Goal: Task Accomplishment & Management: Use online tool/utility

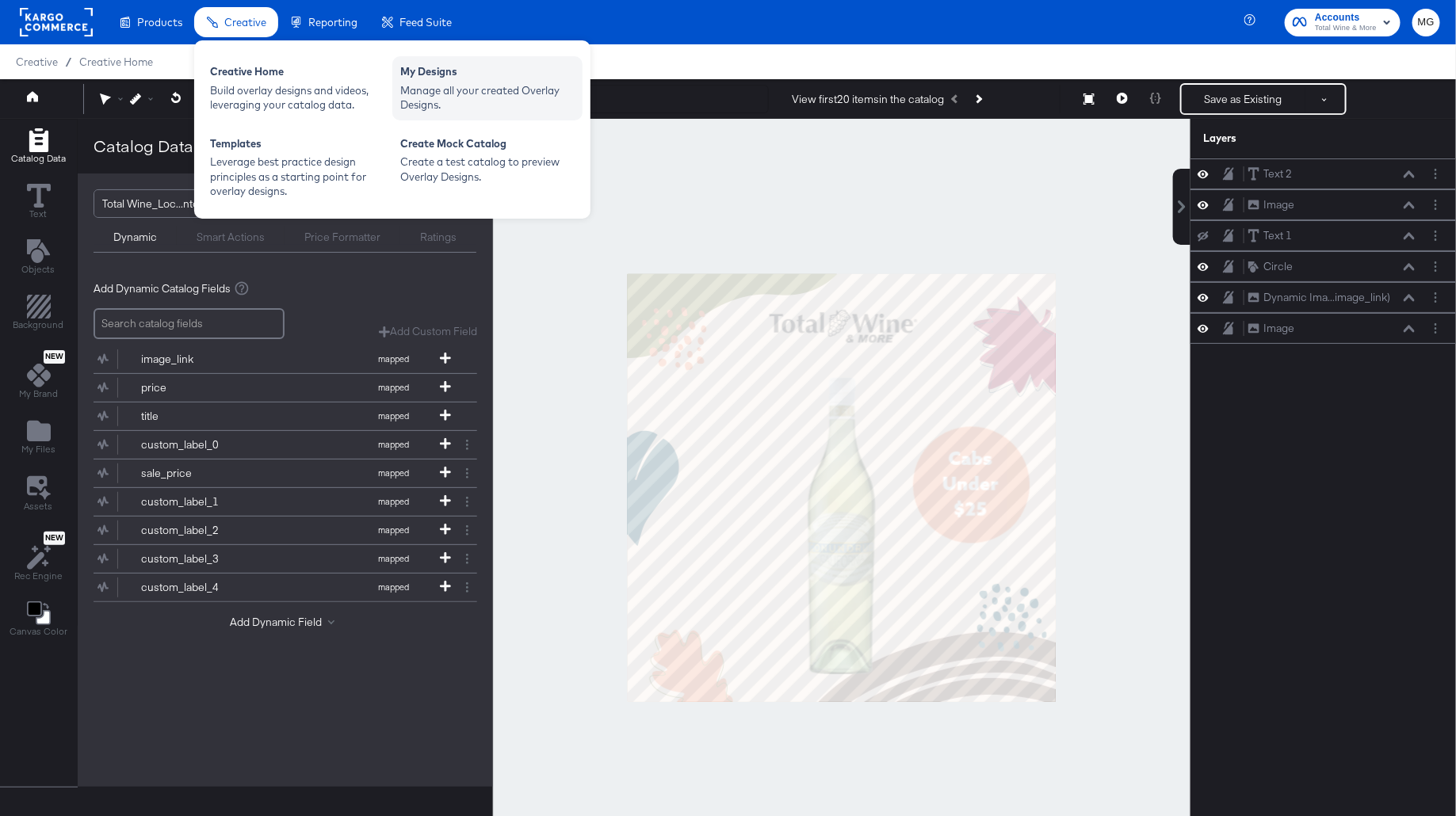
click at [433, 97] on div "Manage all your created Overlay Designs." at bounding box center [487, 98] width 174 height 29
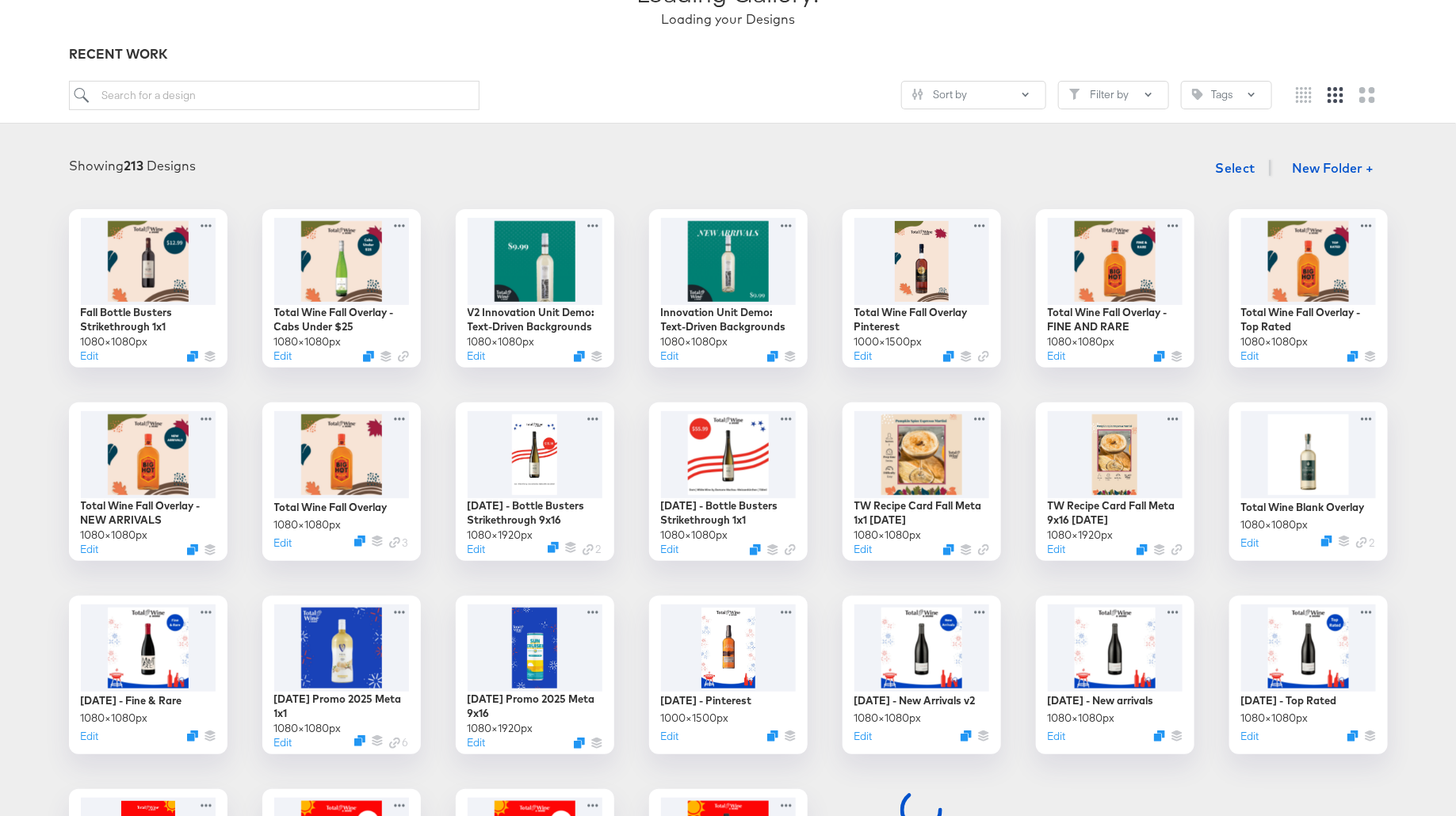
scroll to position [144, 0]
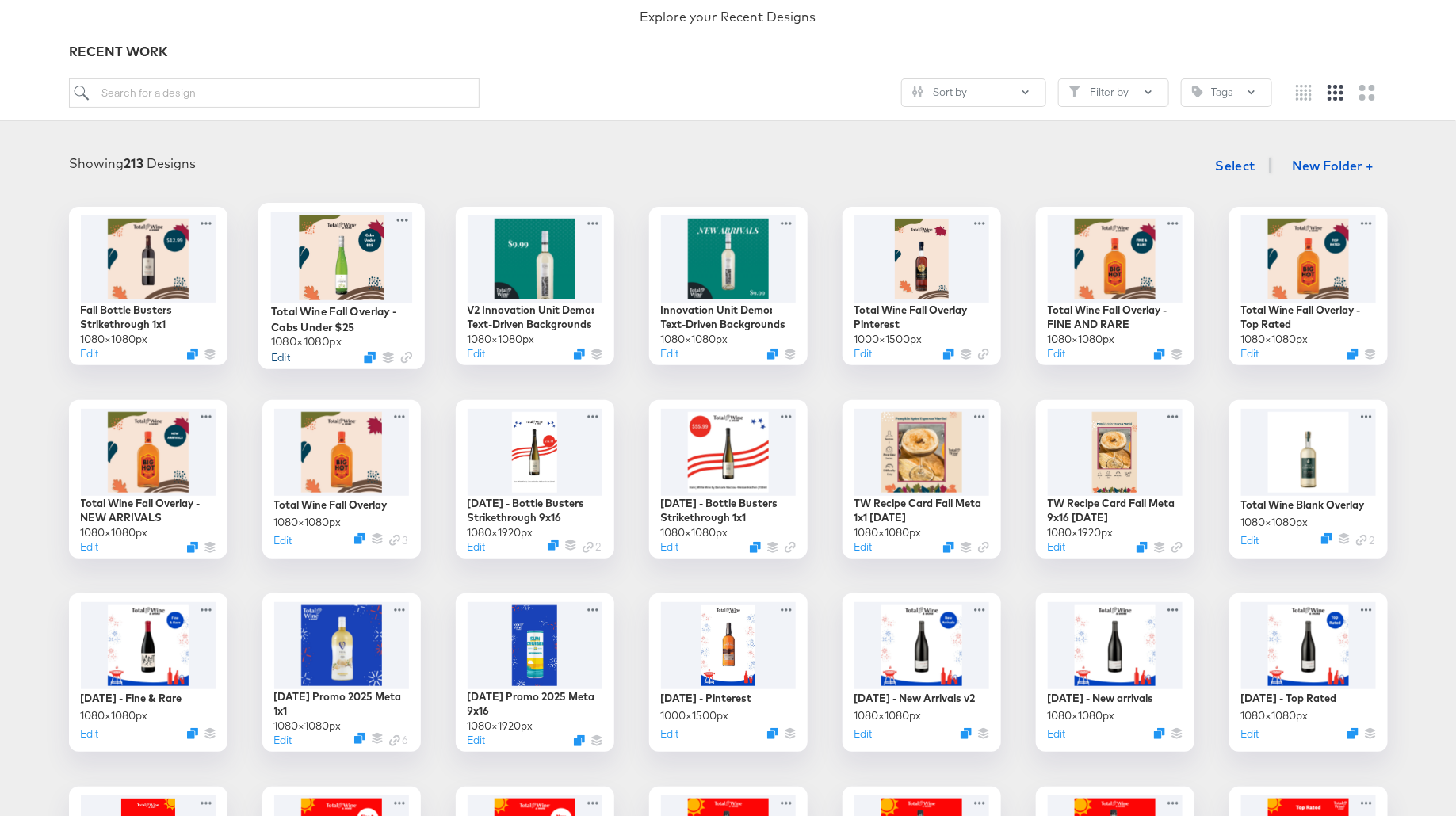
click at [279, 359] on button "Edit" at bounding box center [279, 357] width 19 height 15
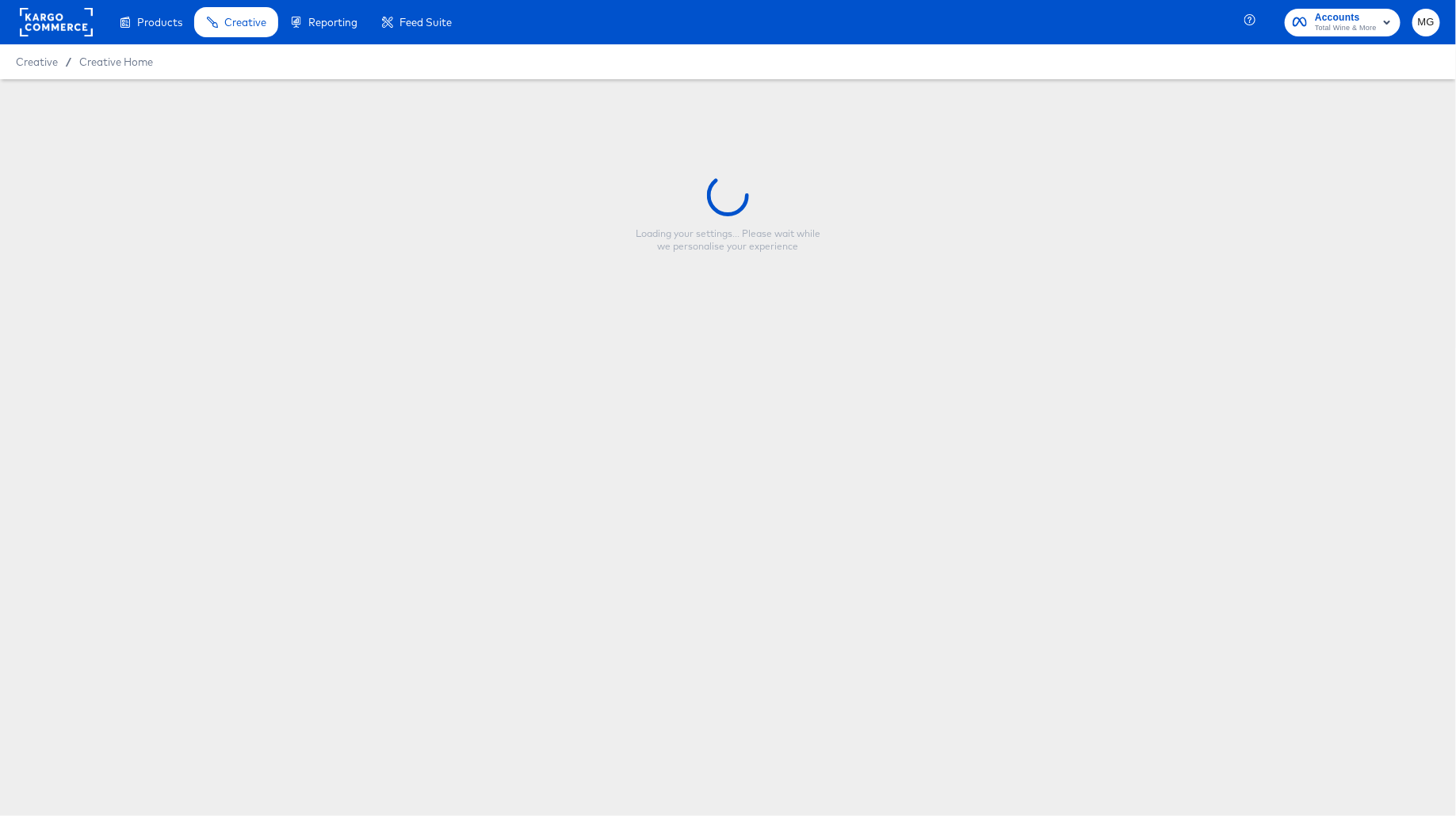
type input "Total Wine Fall Overlay - Cabs Under $25"
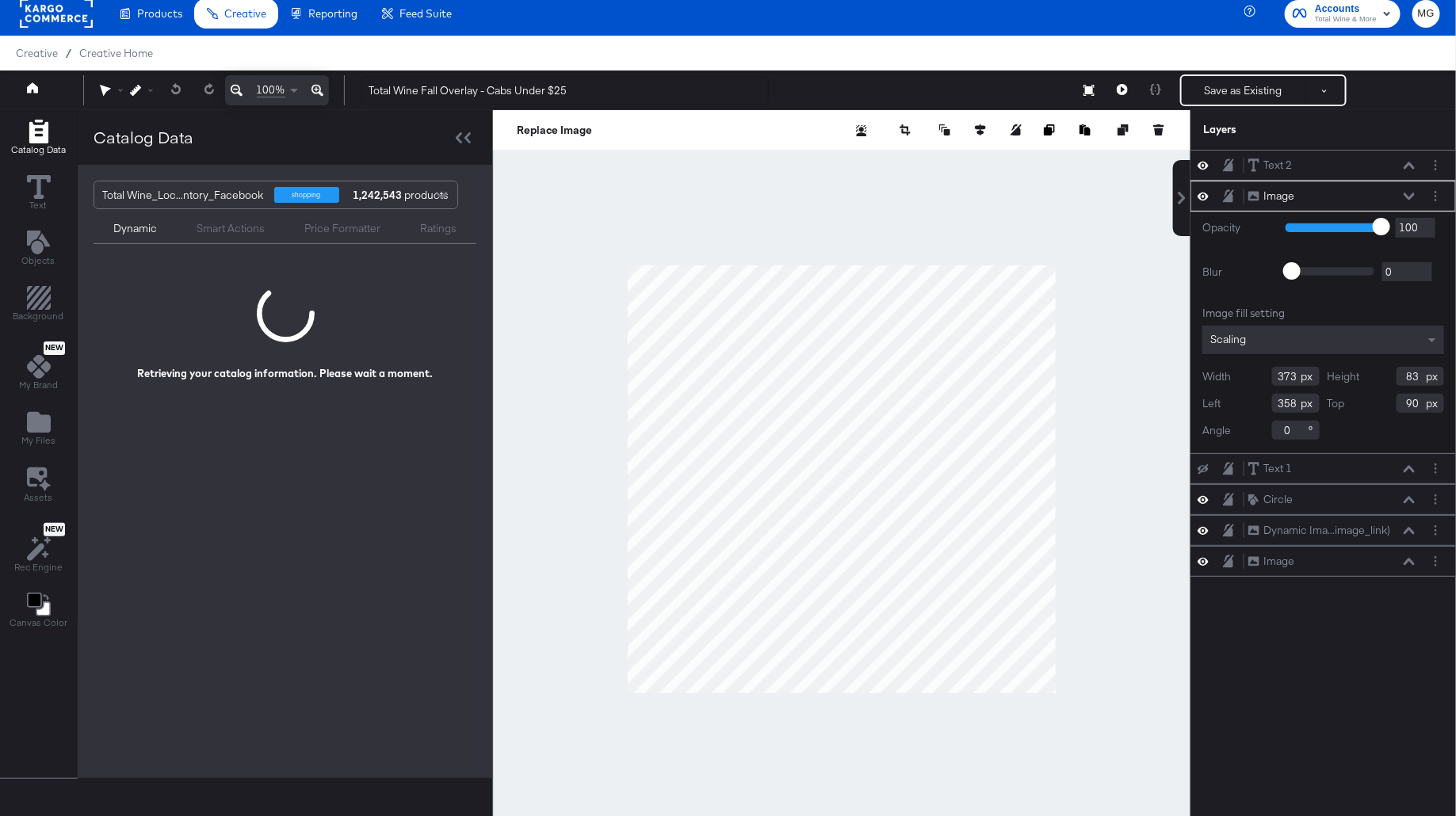
scroll to position [11, 0]
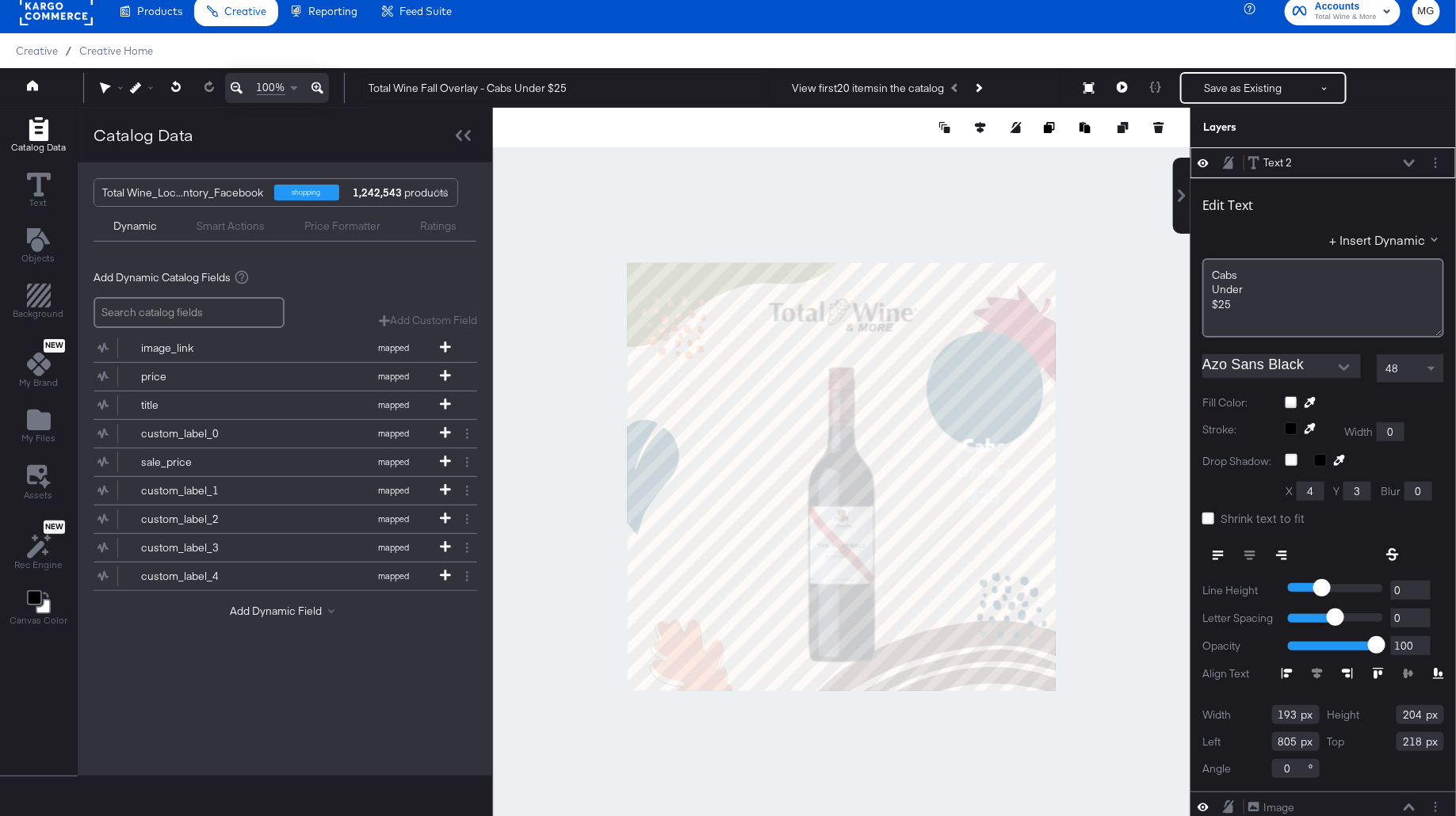
type input "767"
type input "420"
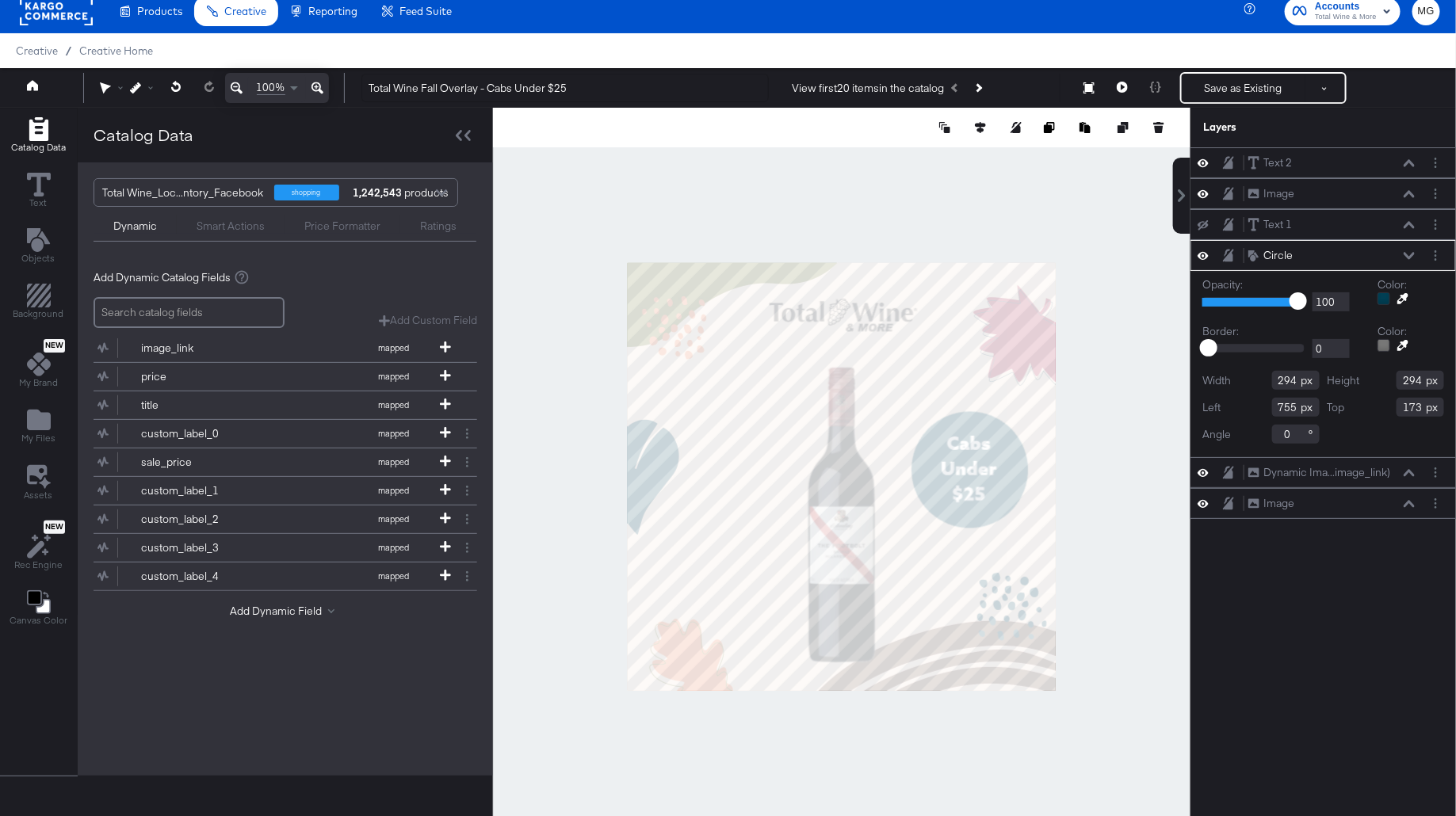
type input "717"
type input "375"
click at [1405, 301] on div at bounding box center [1396, 298] width 38 height 13
click at [1402, 293] on icon at bounding box center [1403, 298] width 11 height 11
click at [678, 660] on div at bounding box center [841, 476] width 696 height 737
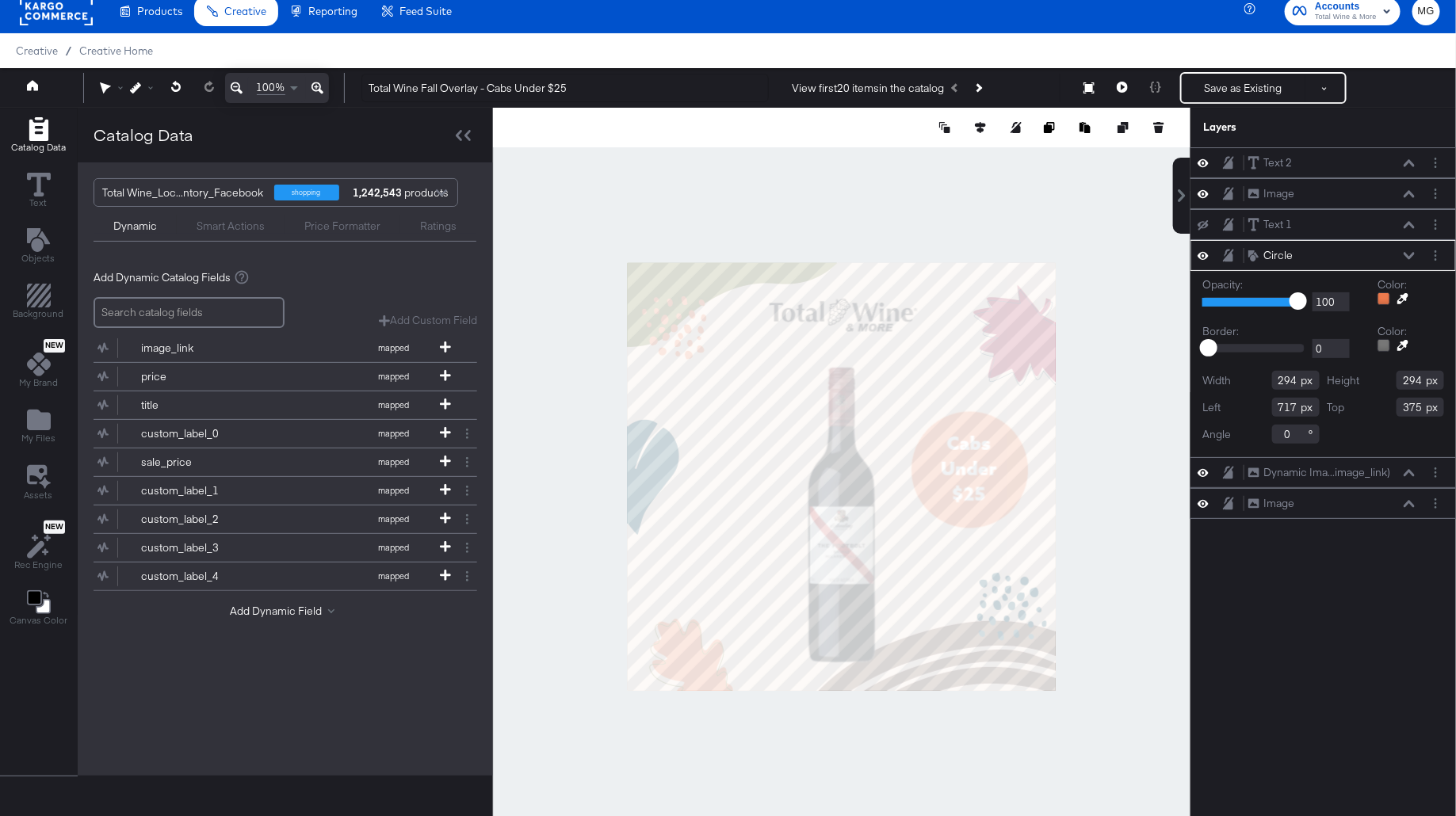
click at [1186, 148] on div "Catalog Data Text Objects Background New My Brand My Files Assets New Rec Engin…" at bounding box center [728, 127] width 1456 height 40
click at [1155, 520] on div at bounding box center [841, 476] width 697 height 737
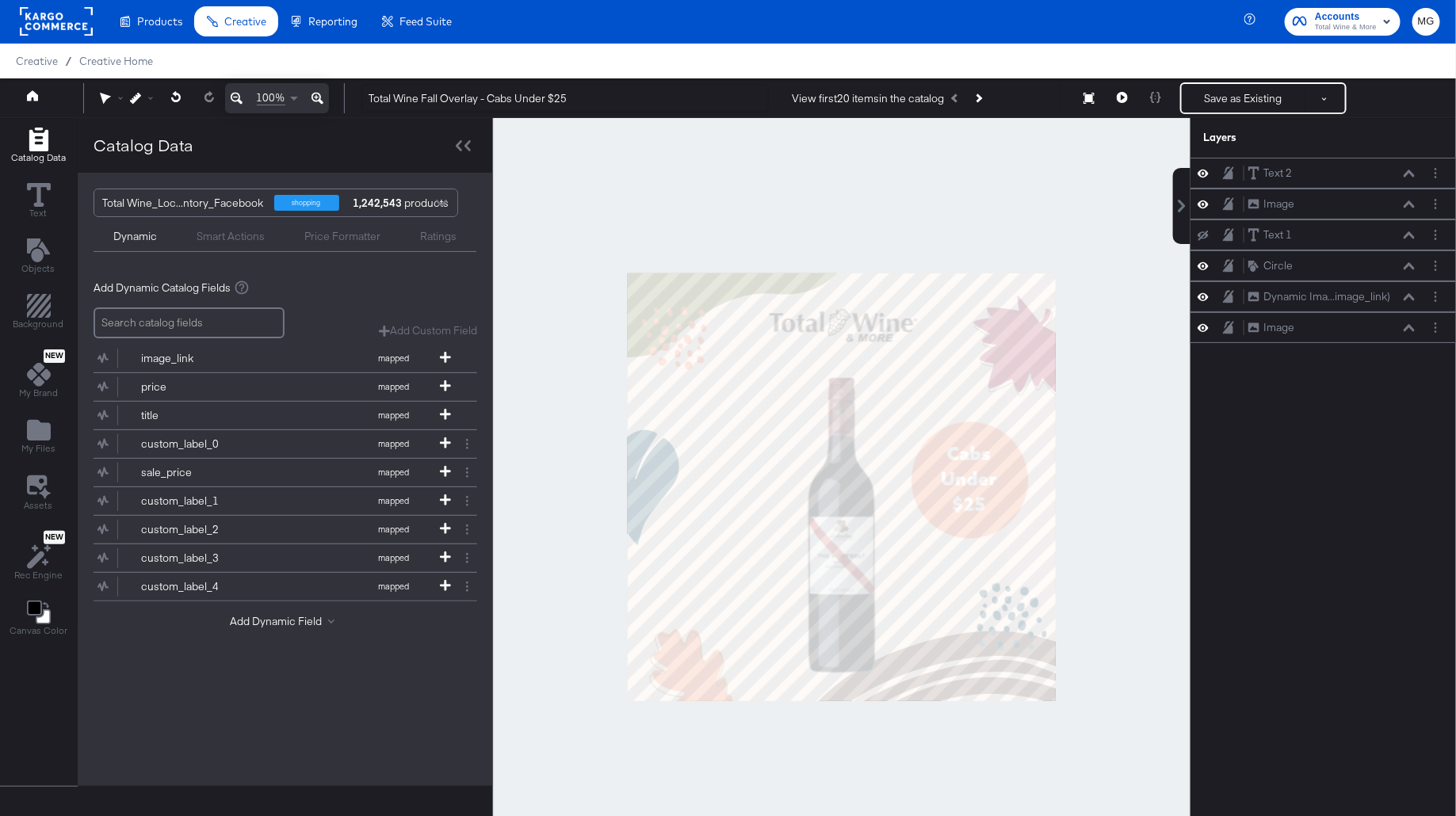
scroll to position [40, 0]
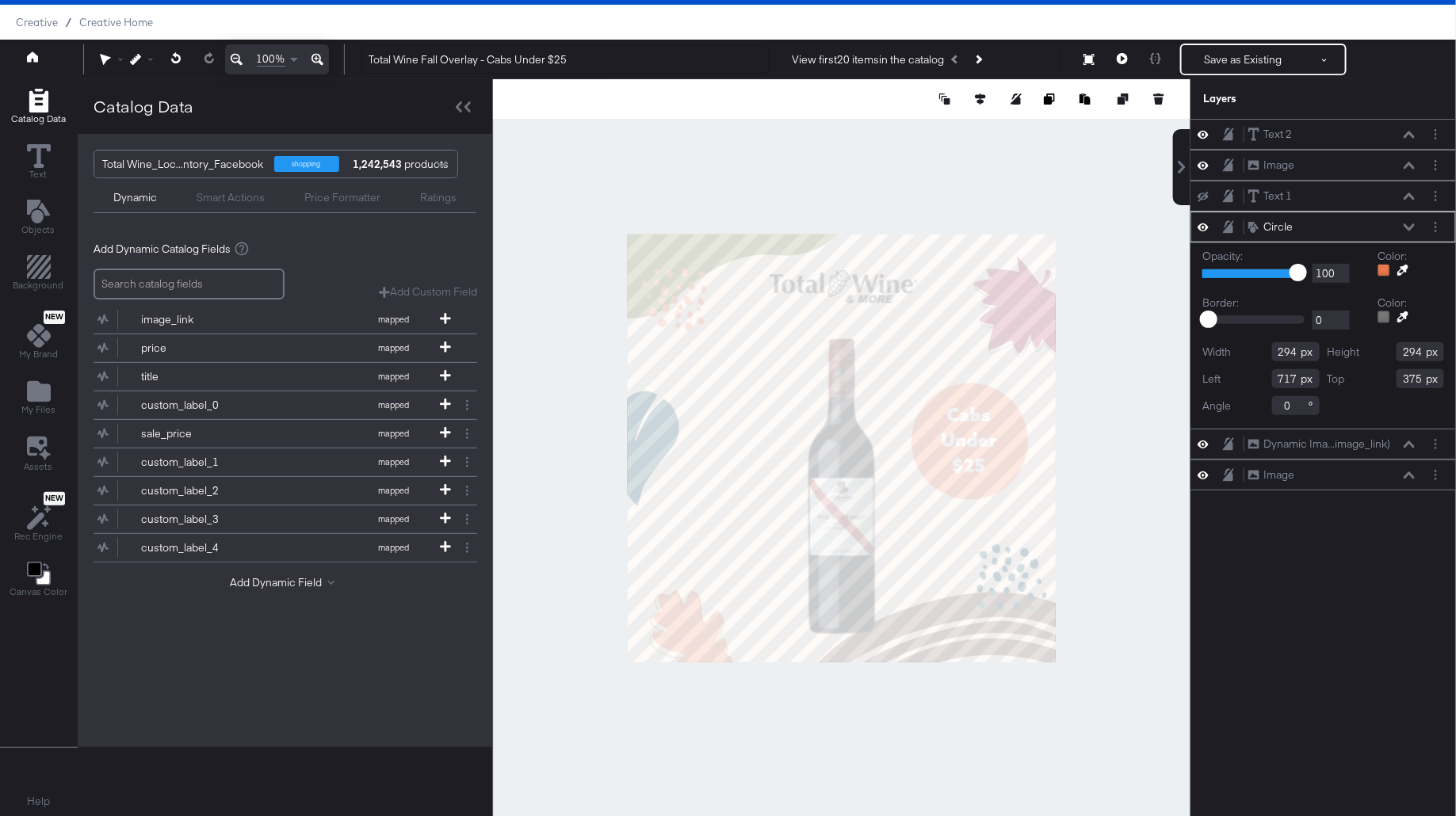
type input "391"
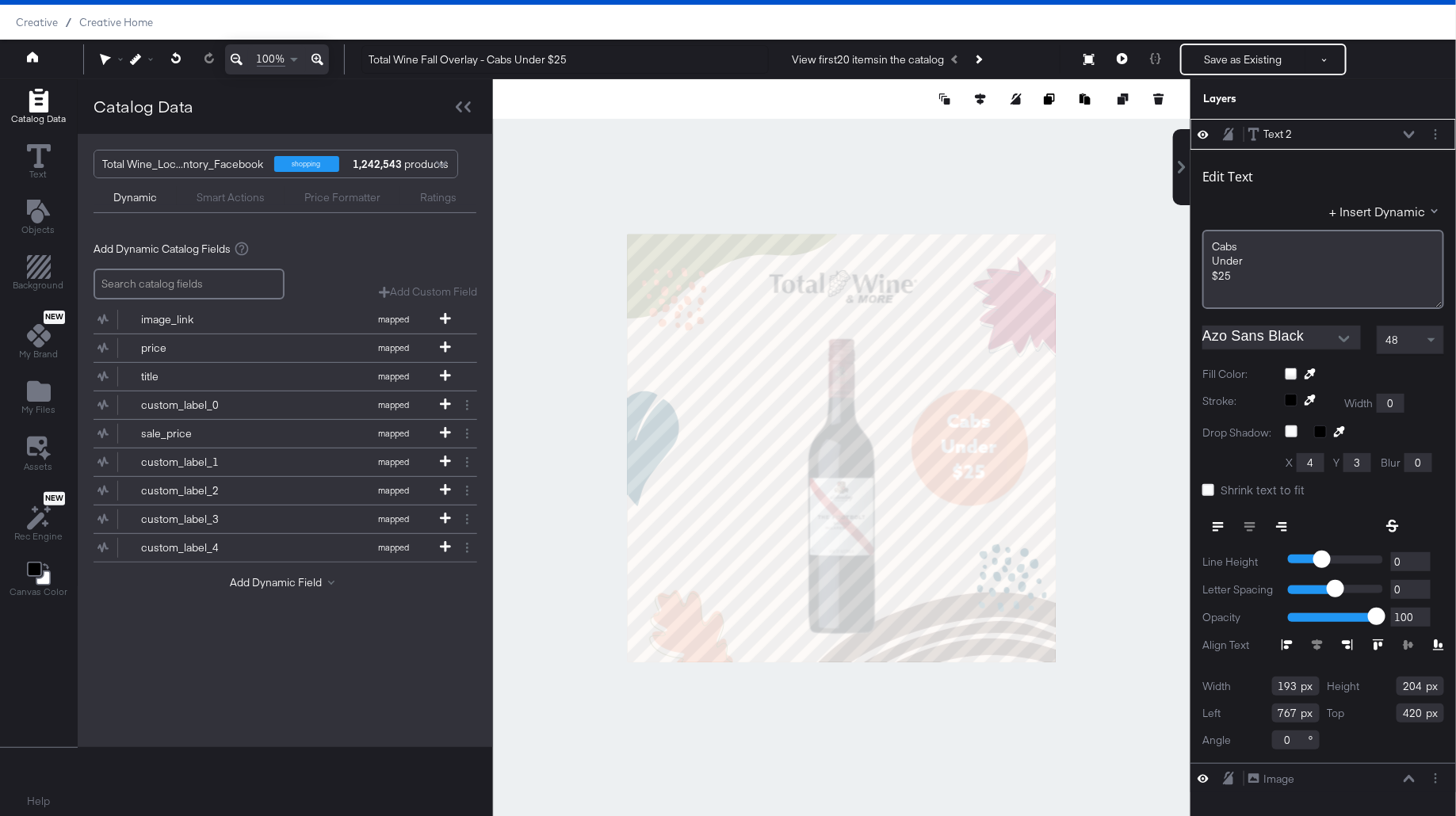
type input "436"
click at [1175, 462] on div at bounding box center [841, 448] width 697 height 737
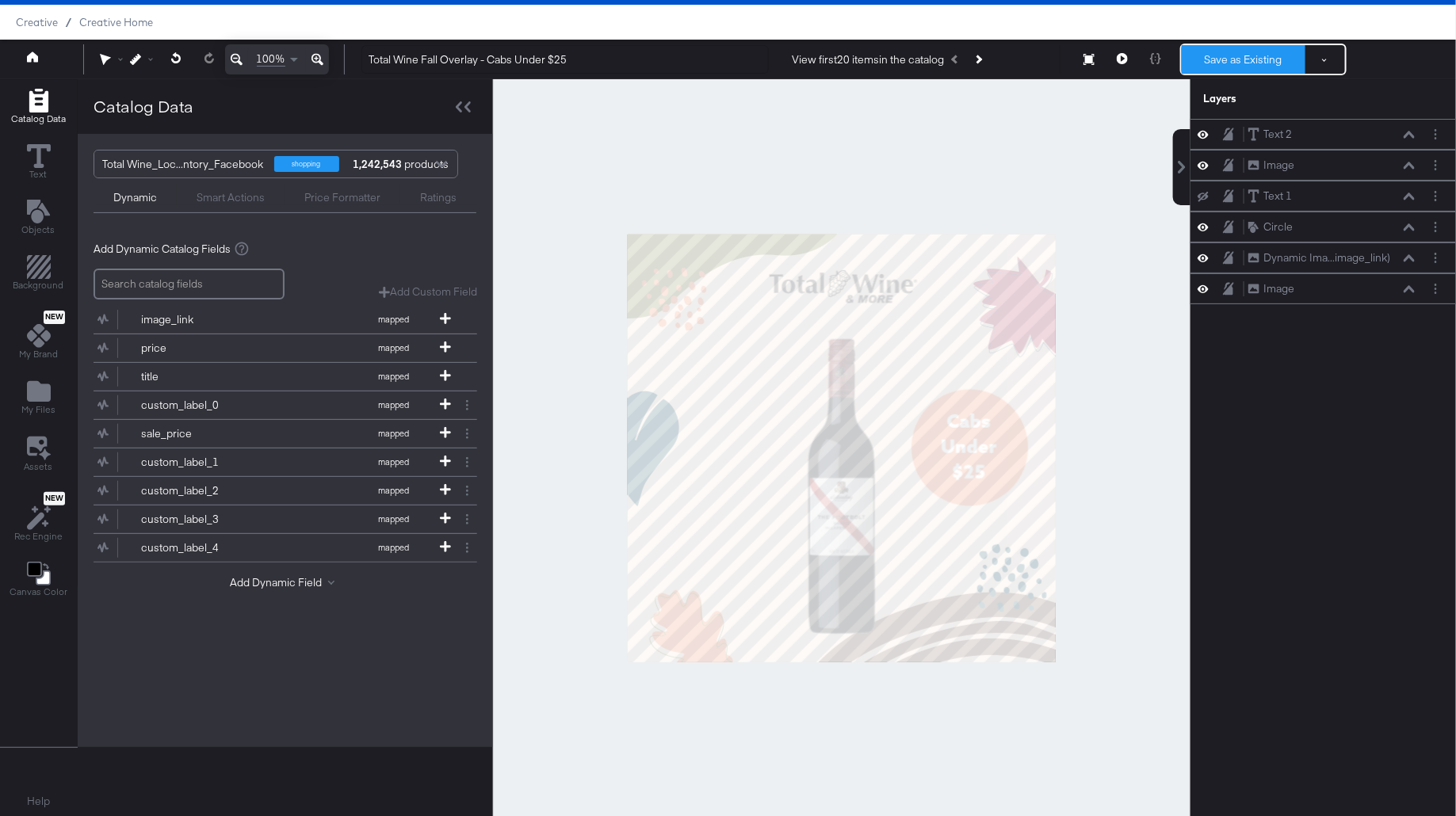
click at [1238, 65] on button "Save as Existing" at bounding box center [1243, 59] width 123 height 28
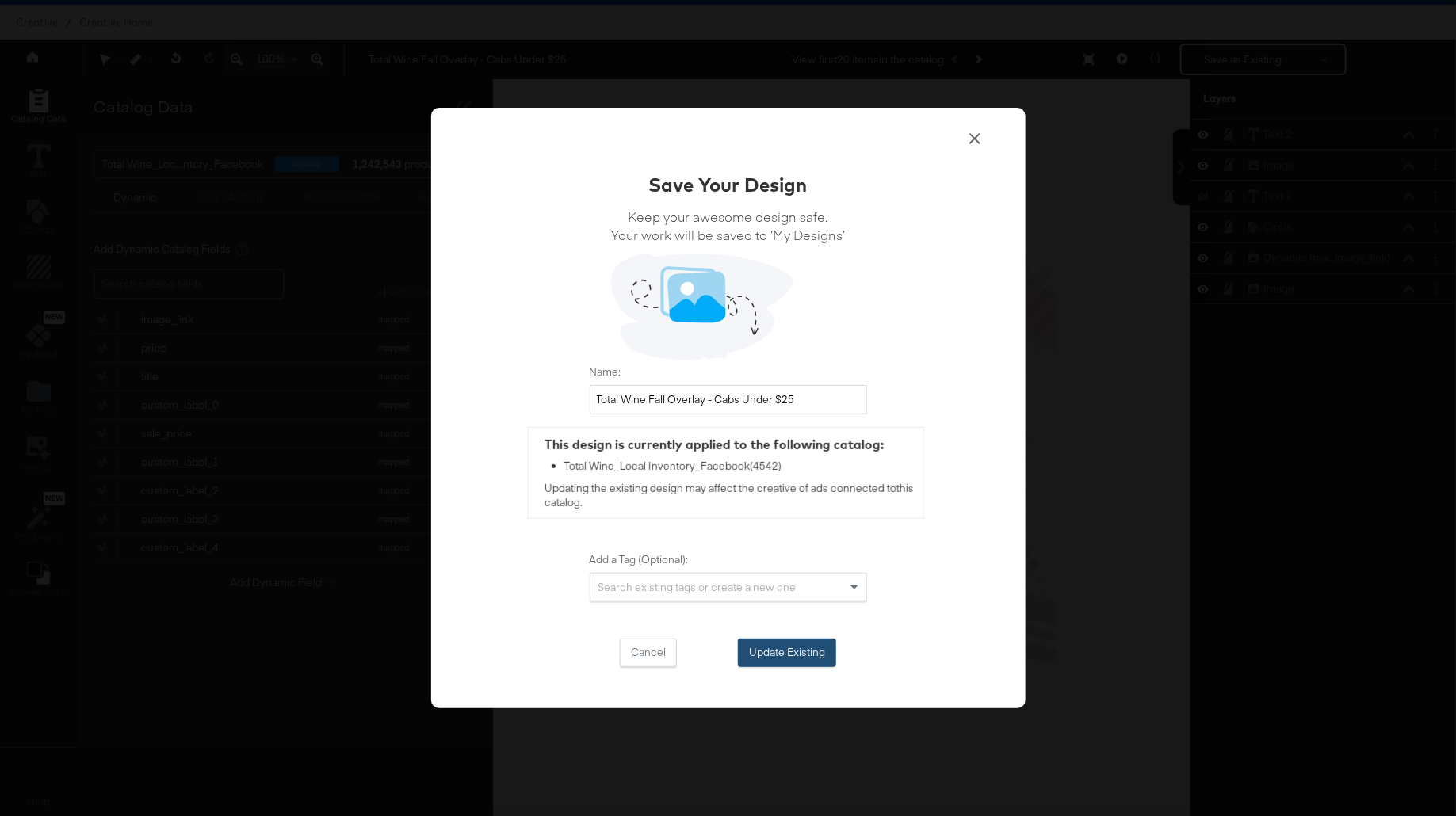
click at [777, 660] on button "Update Existing" at bounding box center [786, 652] width 98 height 28
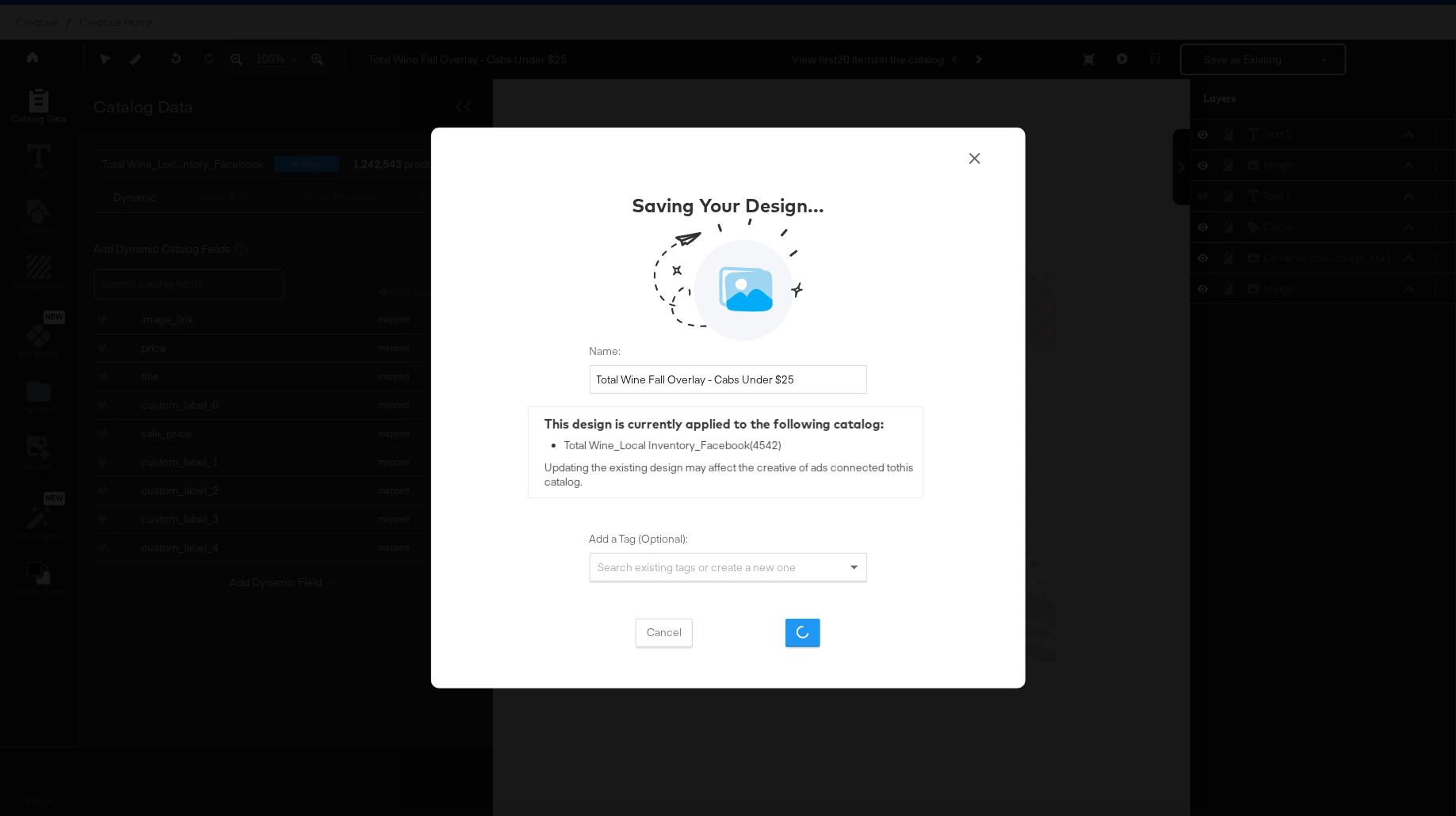
scroll to position [0, 0]
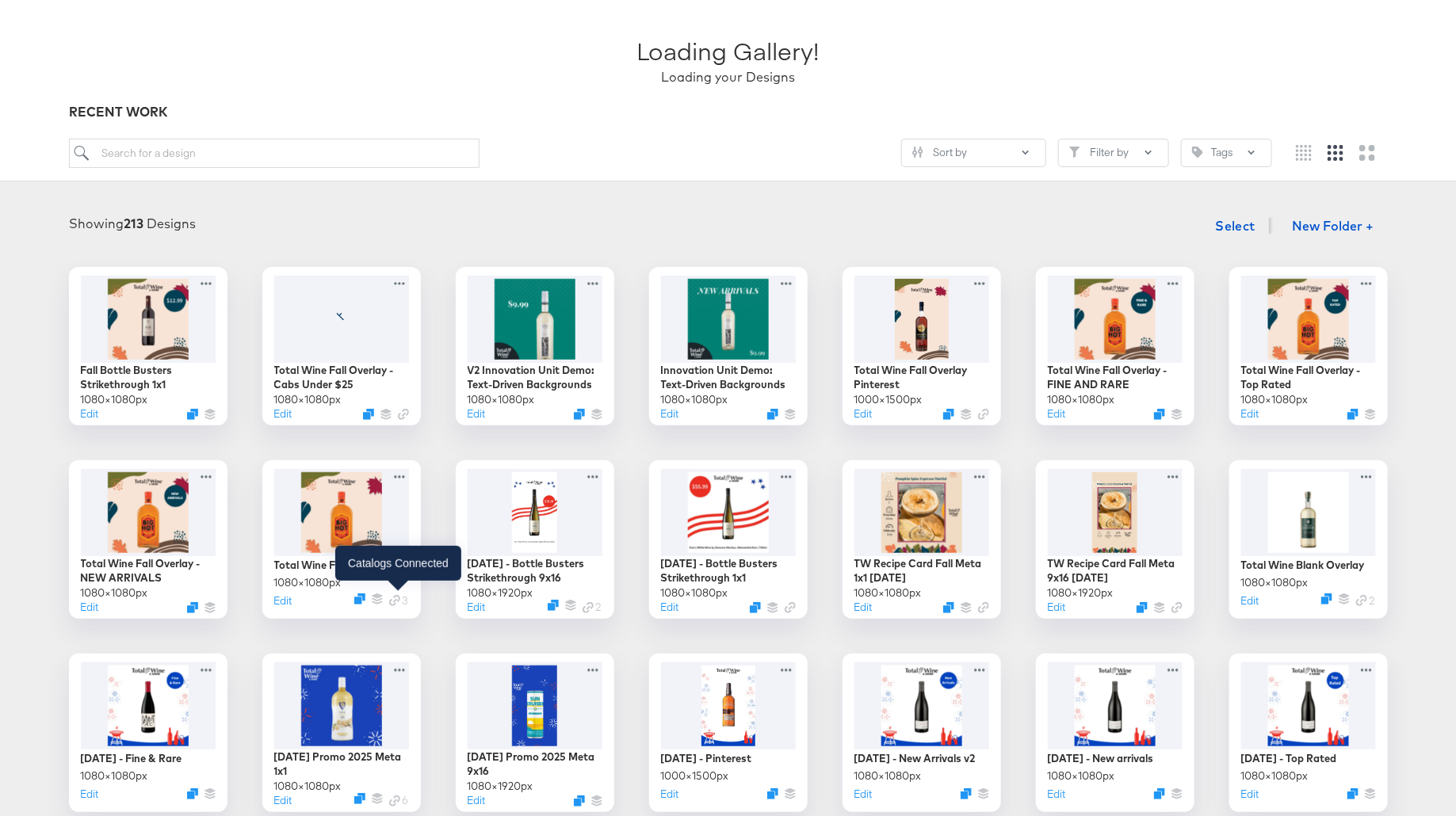
scroll to position [69, 0]
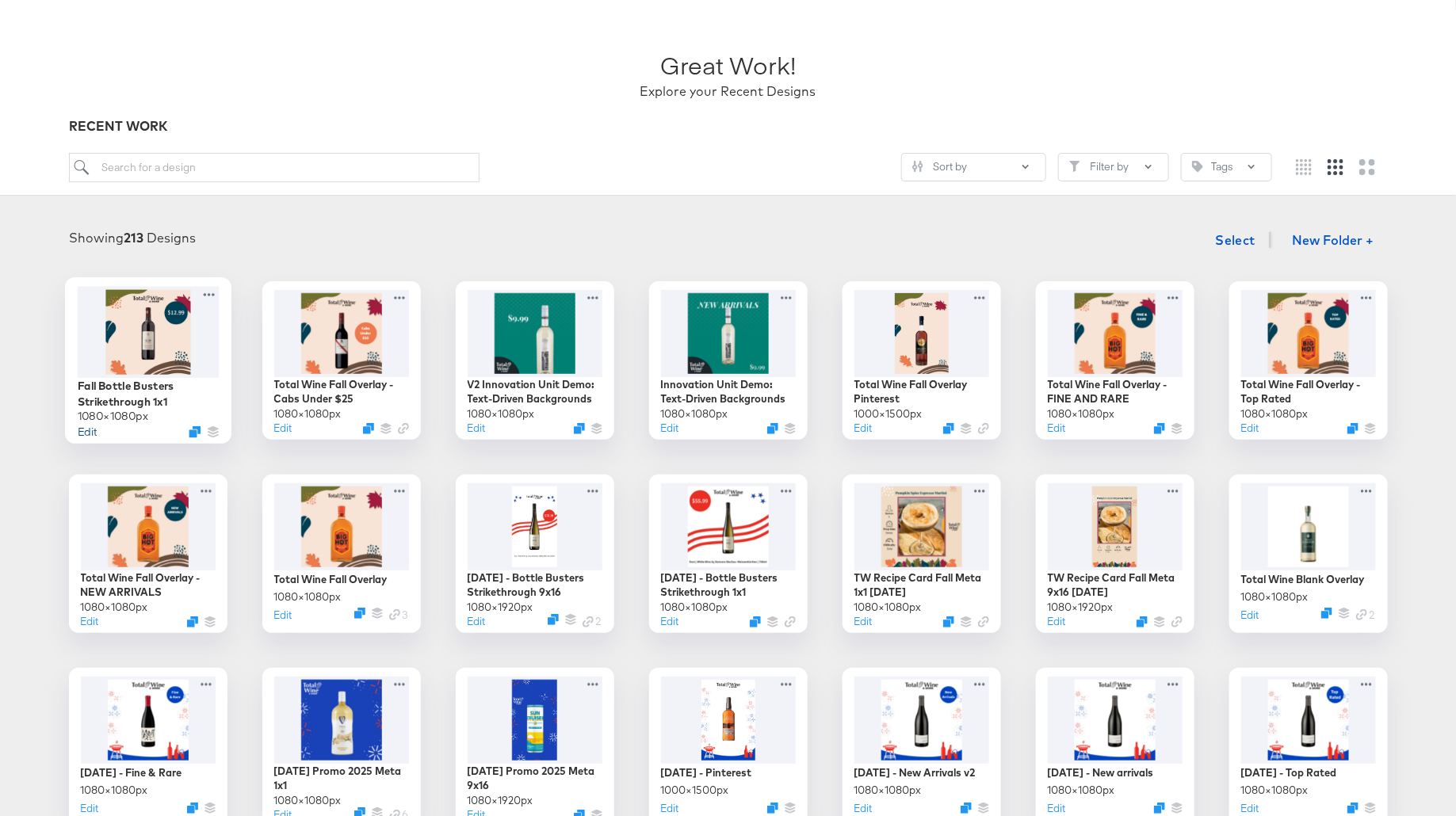
click at [84, 432] on button "Edit" at bounding box center [86, 431] width 19 height 15
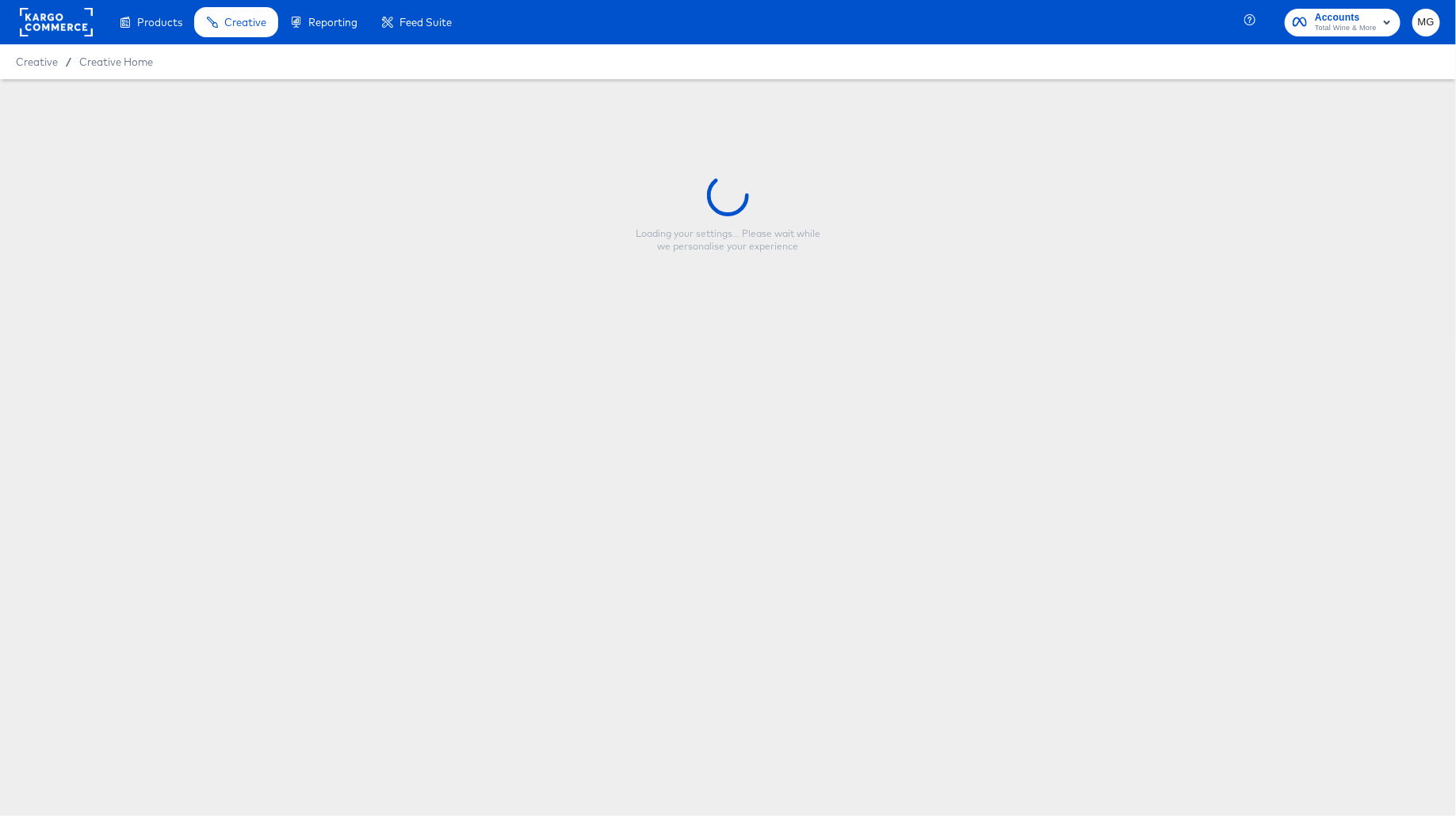
type input "Fall Bottle Busters Strikethrough 1x1"
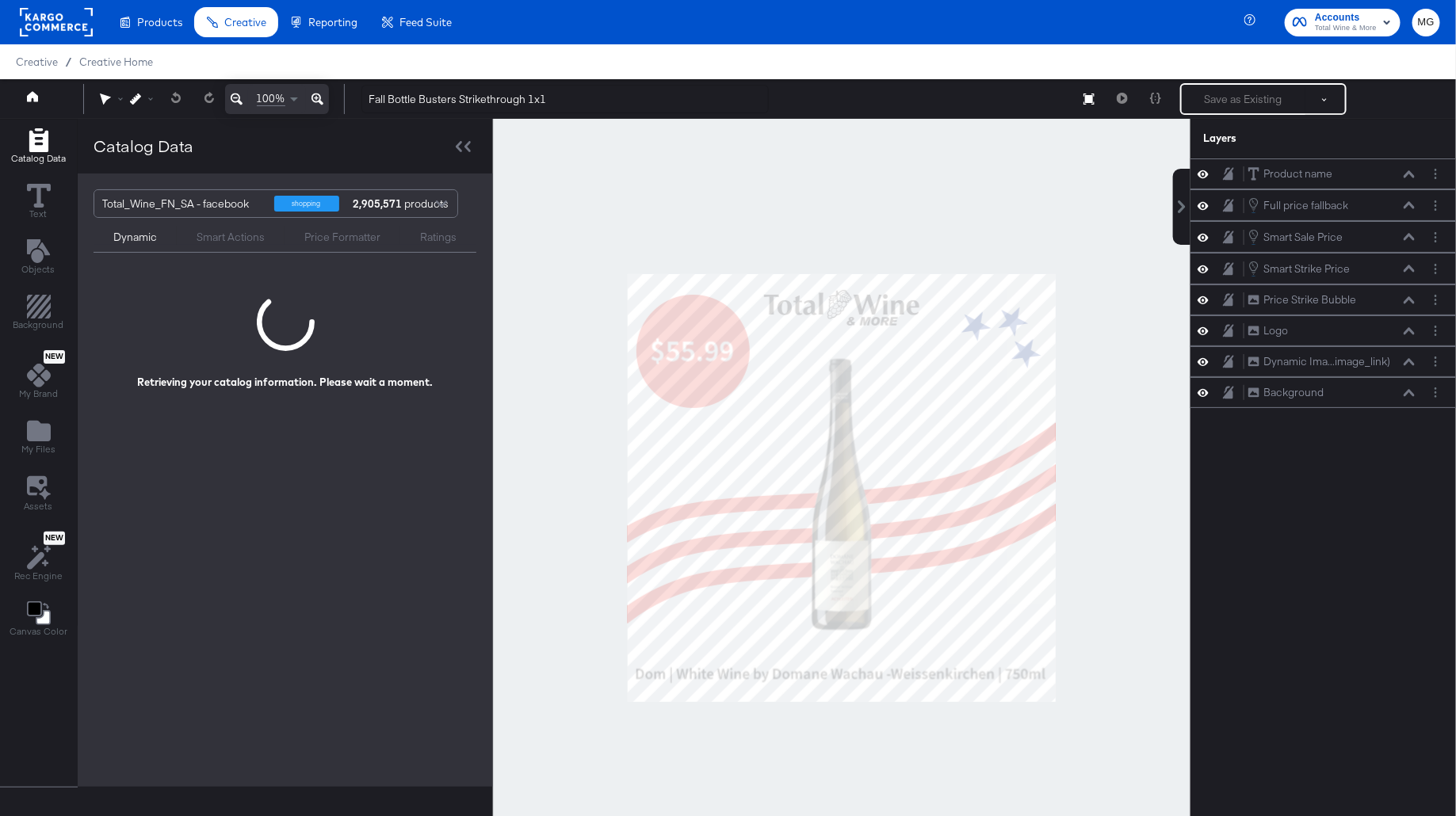
click at [545, 432] on div at bounding box center [841, 487] width 697 height 737
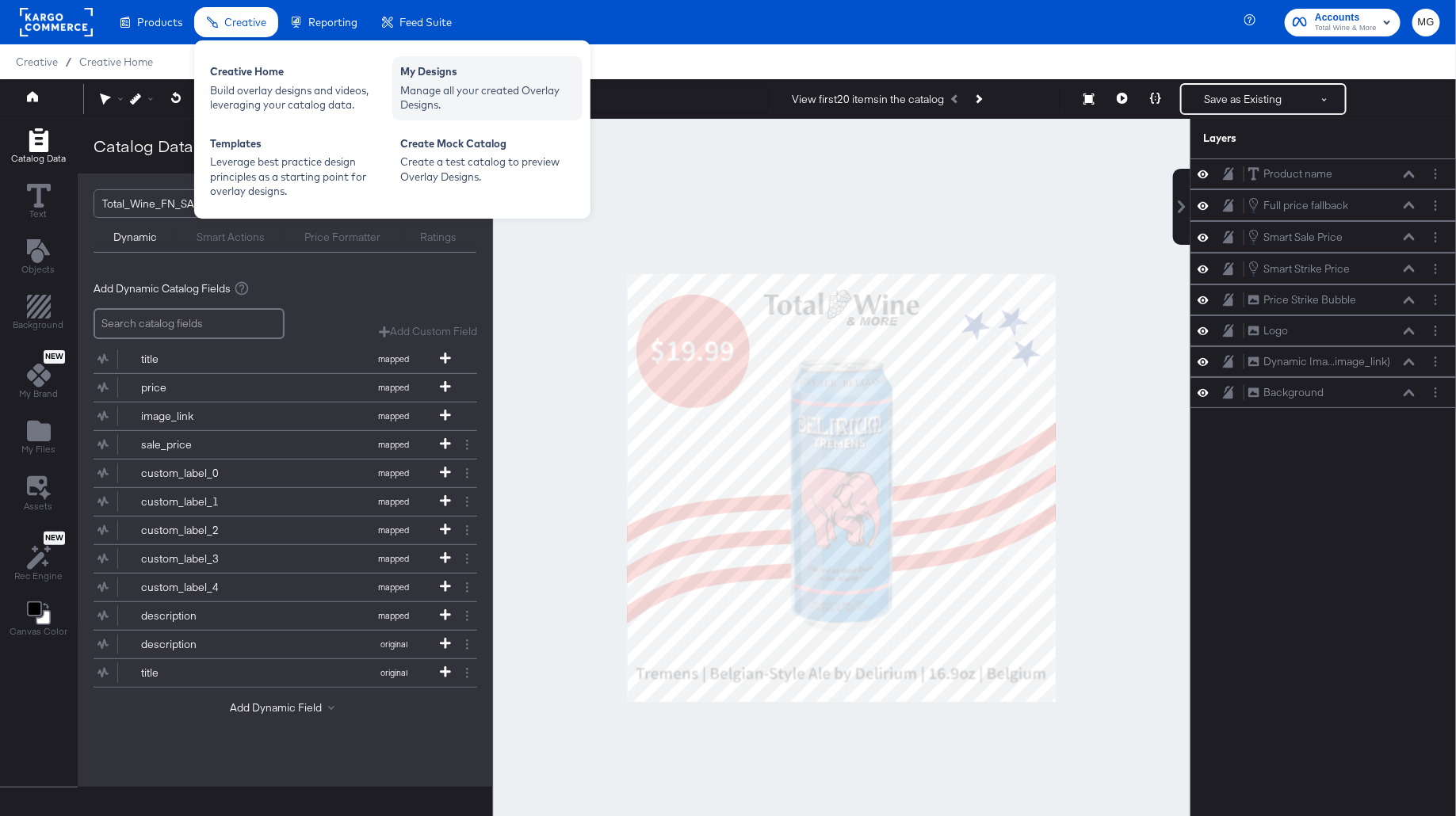
click at [398, 81] on div "My Designs Manage all your created Overlay Designs." at bounding box center [487, 88] width 190 height 64
click at [442, 99] on div "Manage all your created Overlay Designs." at bounding box center [487, 98] width 174 height 29
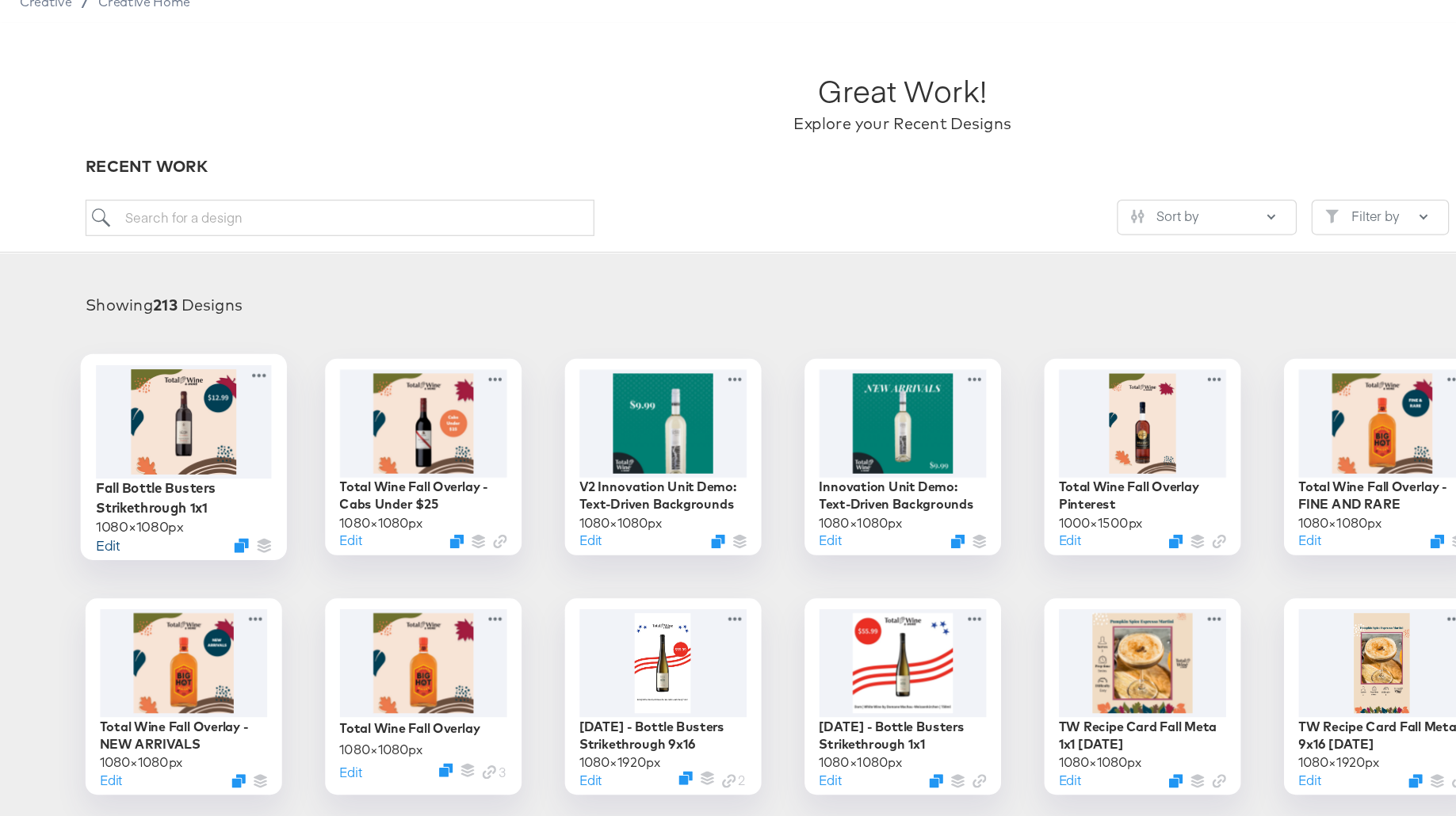
click at [86, 498] on button "Edit" at bounding box center [86, 500] width 19 height 15
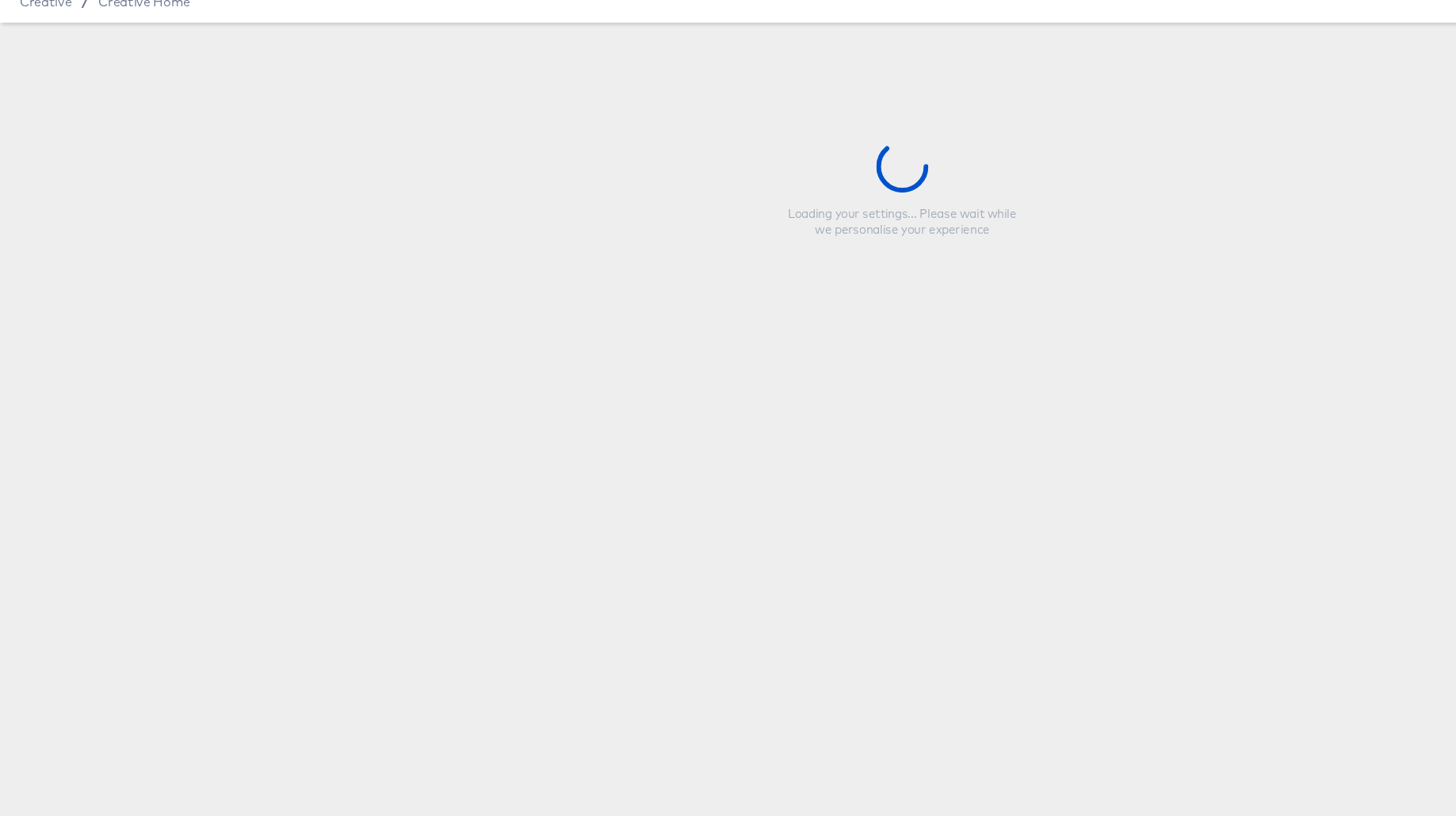
type input "Fall Bottle Busters Strikethrough 1x1"
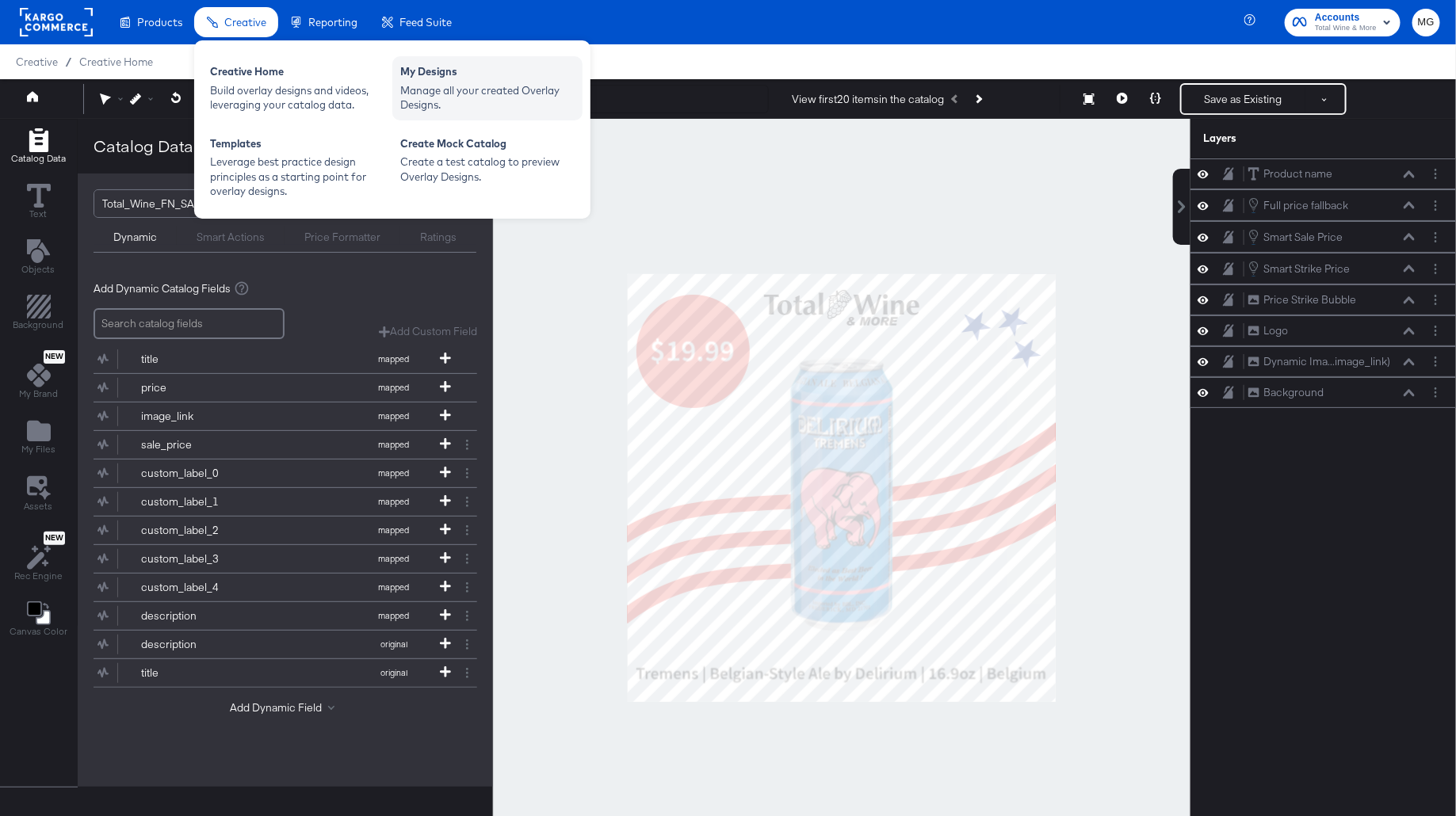
click at [462, 69] on div "My Designs" at bounding box center [487, 73] width 174 height 19
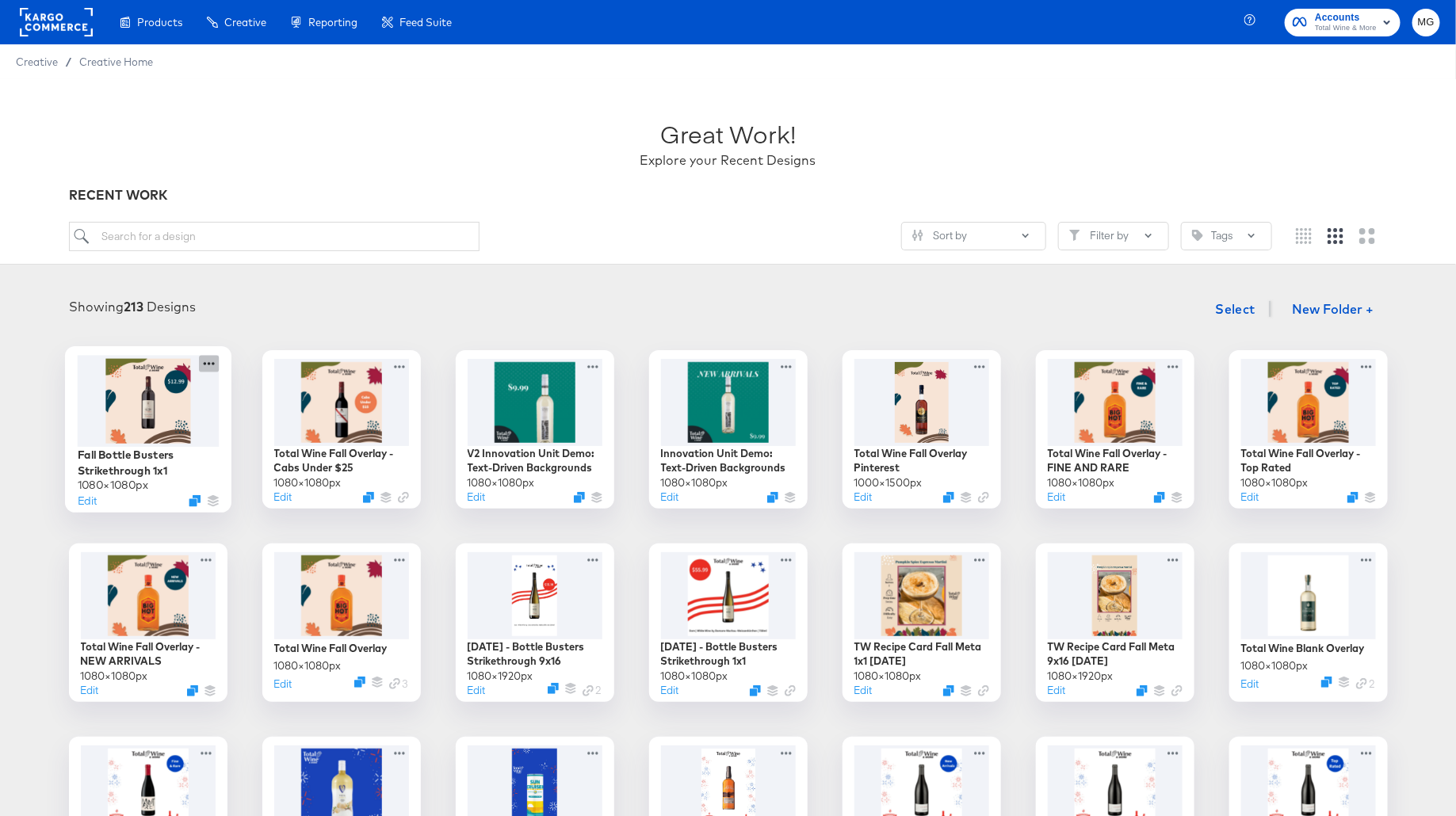
click at [209, 363] on icon at bounding box center [209, 363] width 19 height 17
click at [87, 530] on div "Fall Bottle Busters Strikethrough 1x1 1080 × 1080 px Edit Total Wine Fall Overl…" at bounding box center [728, 719] width 1424 height 738
